Goal: Navigation & Orientation: Find specific page/section

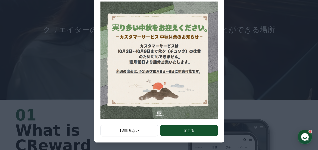
scroll to position [90, 0]
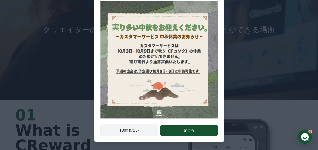
click at [147, 132] on button "1週間見ない" at bounding box center [129, 131] width 58 height 12
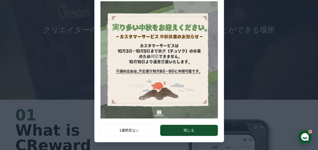
scroll to position [0, 0]
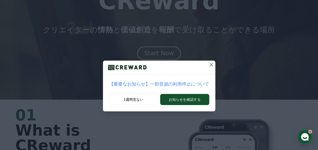
click at [208, 63] on icon at bounding box center [211, 65] width 6 height 6
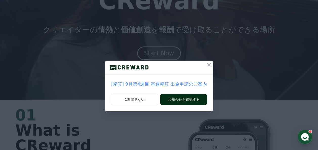
click at [185, 102] on button "お知らせを確認する" at bounding box center [183, 99] width 46 height 11
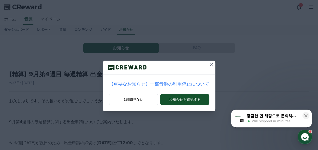
click at [208, 64] on icon at bounding box center [211, 65] width 6 height 6
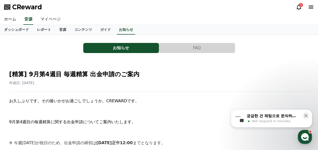
click at [43, 19] on link "マイページ" at bounding box center [50, 19] width 28 height 11
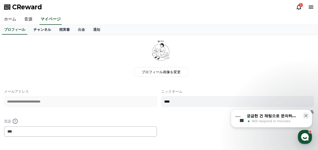
click at [34, 29] on link "チャンネル" at bounding box center [42, 30] width 26 height 10
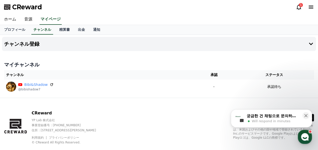
click at [299, 8] on icon at bounding box center [298, 7] width 6 height 6
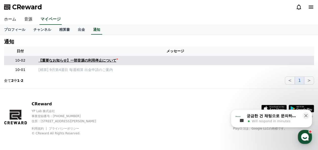
click at [90, 58] on div "【重要なお知らせ】一部音源の利用停止について" at bounding box center [77, 60] width 78 height 5
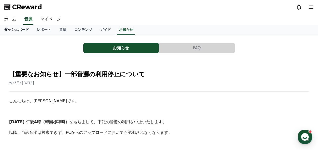
click at [15, 29] on link "ダッシュボード" at bounding box center [16, 30] width 33 height 10
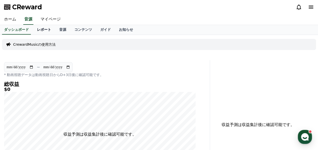
click at [34, 28] on link "レポート" at bounding box center [44, 30] width 22 height 10
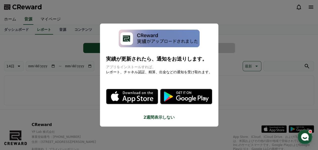
click at [146, 5] on button "close modal" at bounding box center [159, 75] width 318 height 150
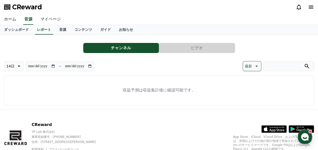
click at [47, 17] on link "マイページ" at bounding box center [50, 19] width 28 height 11
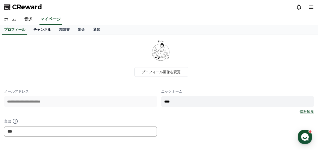
click at [32, 29] on link "チャンネル" at bounding box center [42, 30] width 26 height 10
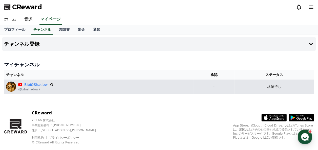
click at [52, 82] on div "Bibi&Shadow @bibishadow7" at bounding box center [98, 87] width 185 height 10
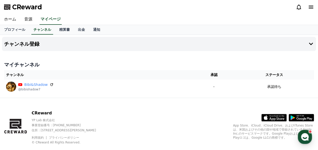
click at [50, 83] on icon at bounding box center [52, 85] width 4 height 4
